Goal: Information Seeking & Learning: Learn about a topic

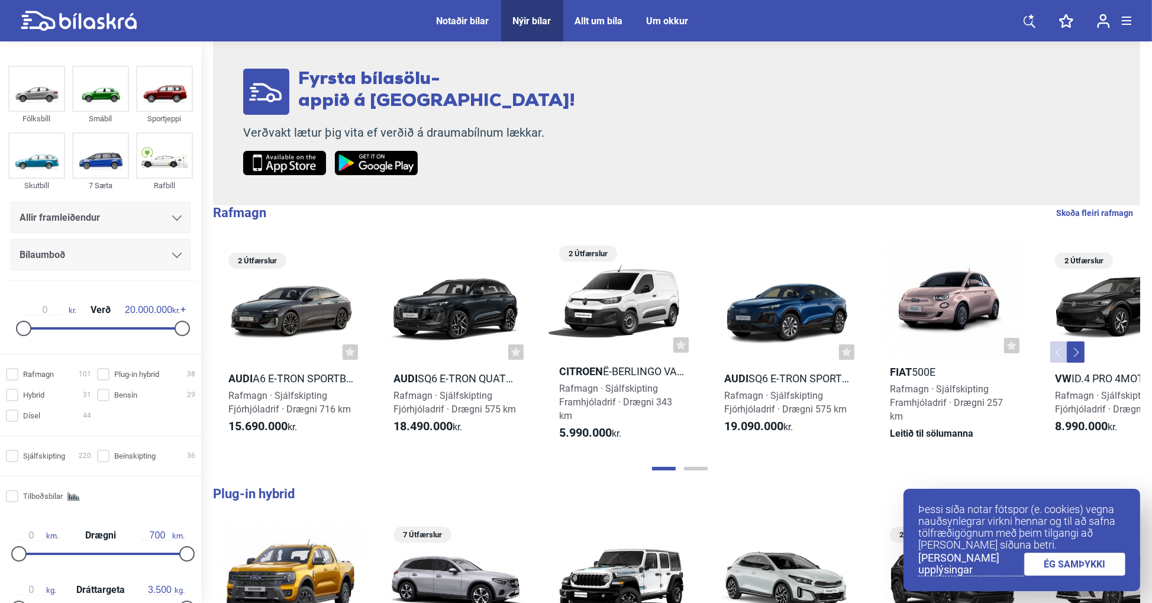
scroll to position [237, 0]
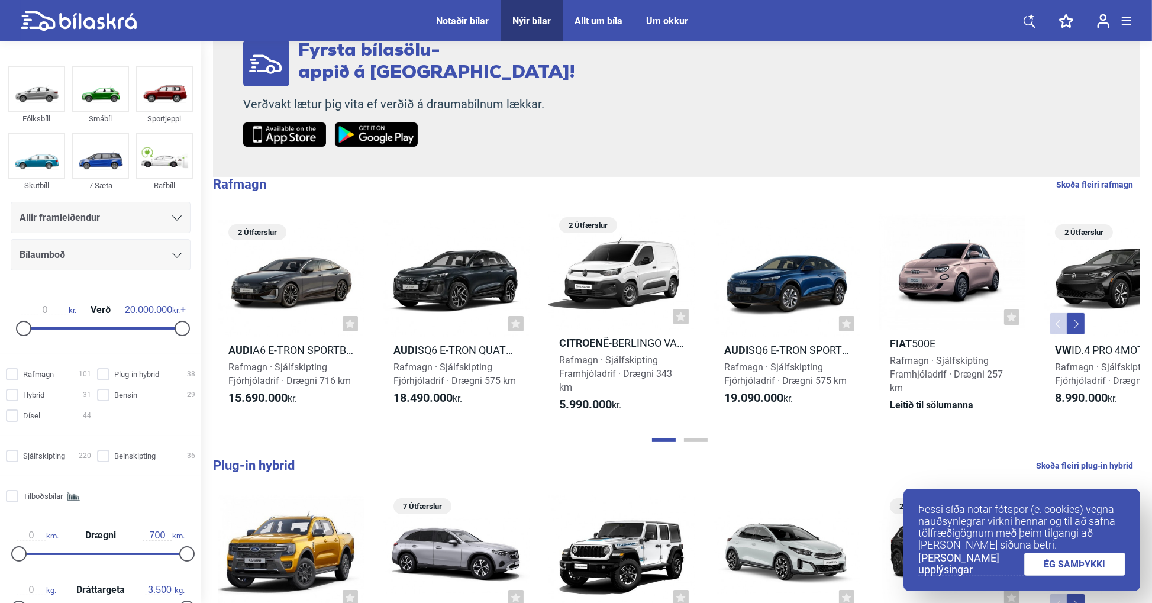
click at [70, 254] on div "Bílaumboð" at bounding box center [101, 255] width 162 height 17
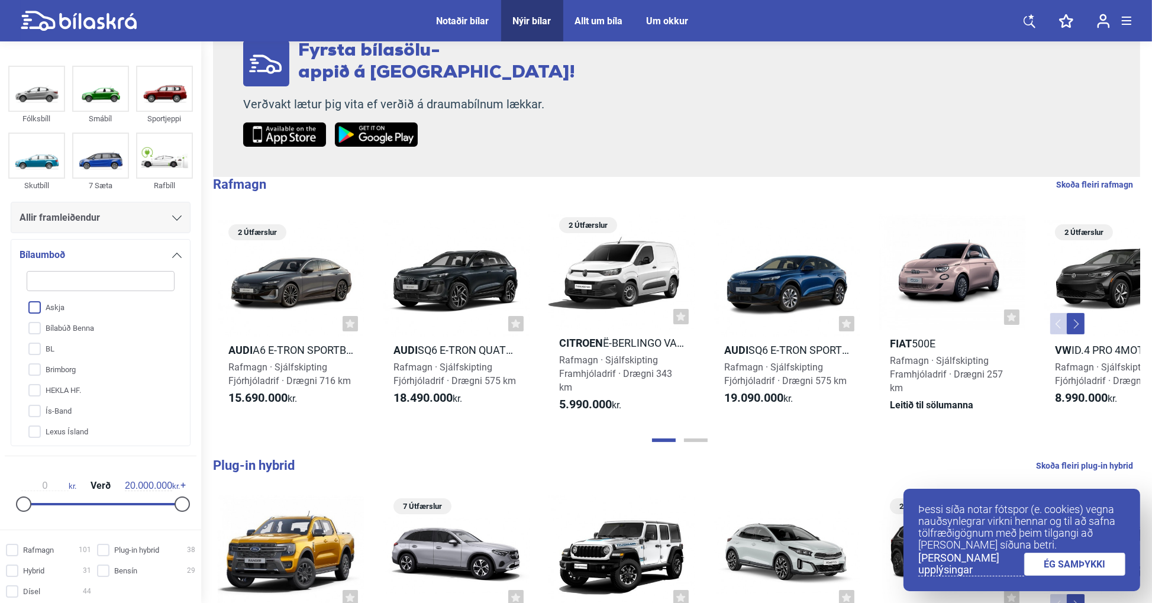
click at [37, 308] on input "Askja" at bounding box center [92, 308] width 149 height 21
checkbox input "true"
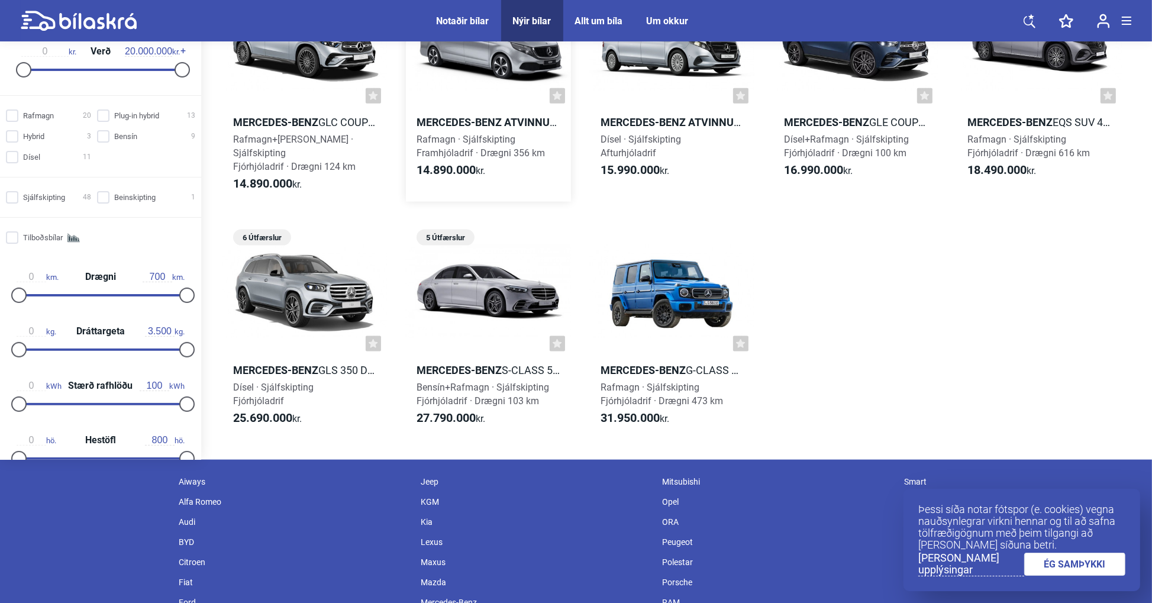
scroll to position [2071, 0]
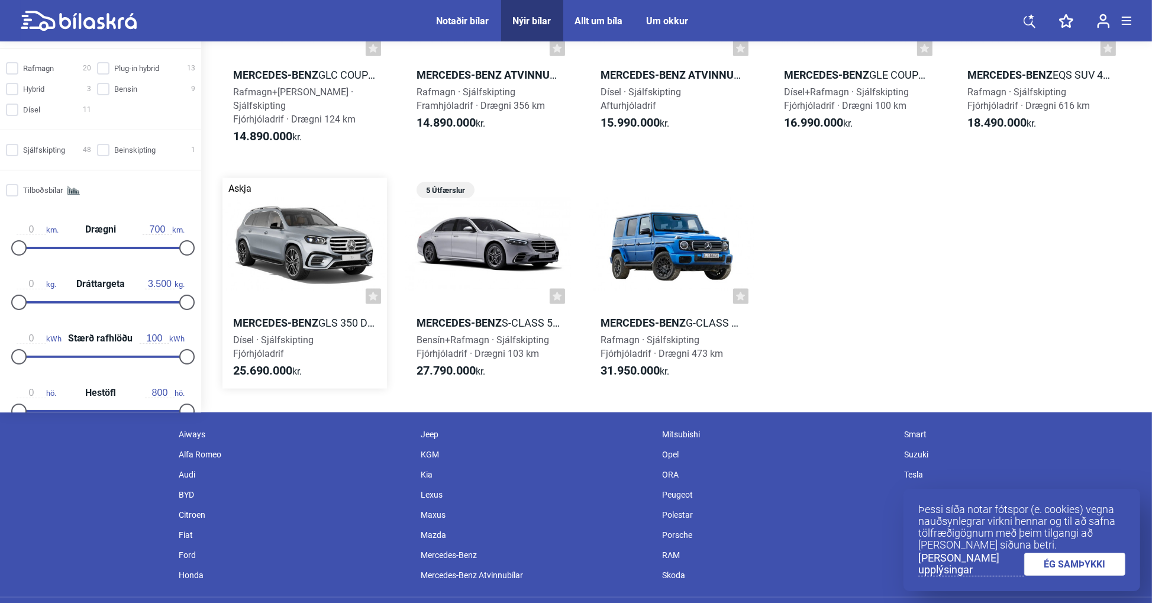
click at [302, 317] on b "Mercedes-Benz" at bounding box center [275, 323] width 85 height 12
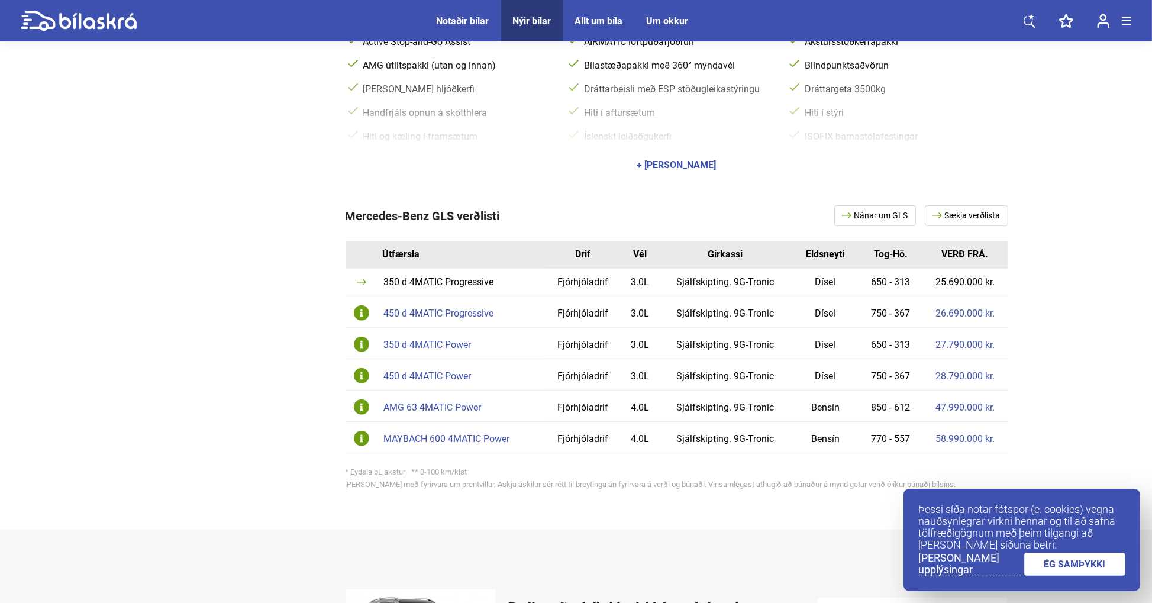
scroll to position [592, 0]
